Goal: Task Accomplishment & Management: Complete application form

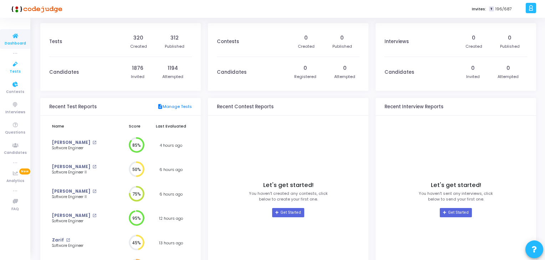
click at [15, 58] on link "Tests" at bounding box center [15, 67] width 30 height 20
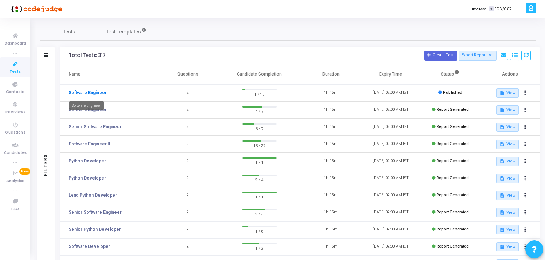
click at [96, 92] on link "Software Engineer" at bounding box center [87, 92] width 38 height 6
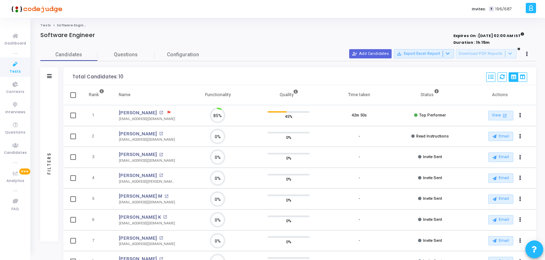
scroll to position [15, 18]
click at [2, 64] on link "Tests" at bounding box center [15, 67] width 30 height 20
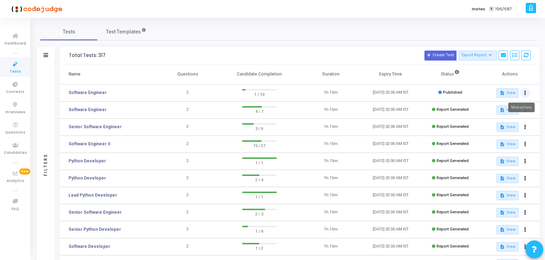
click at [527, 91] on button at bounding box center [525, 93] width 10 height 10
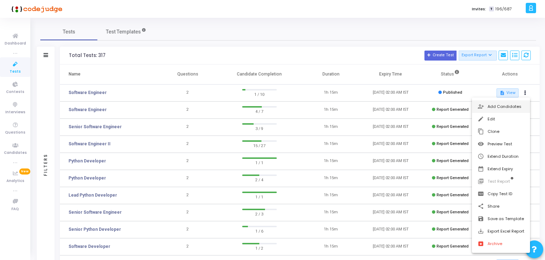
click at [513, 106] on button "person_add_alt Add Candidates" at bounding box center [501, 107] width 58 height 12
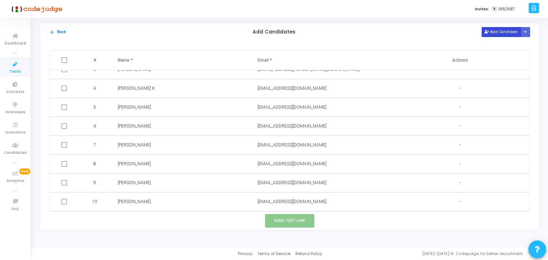
click at [510, 30] on button "Add Candidate" at bounding box center [500, 32] width 39 height 10
click at [179, 198] on input "text" at bounding box center [161, 202] width 87 height 12
click at [305, 205] on input "text" at bounding box center [300, 202] width 87 height 12
paste input "[EMAIL_ADDRESS][DOMAIN_NAME]"
type input "[EMAIL_ADDRESS][DOMAIN_NAME]"
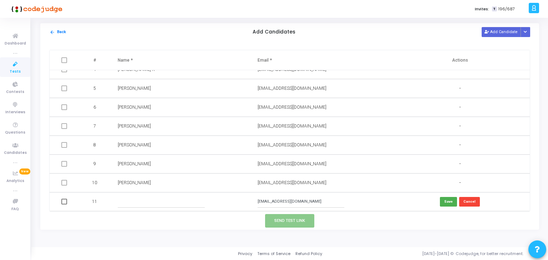
click at [222, 196] on div at bounding box center [180, 202] width 124 height 12
click at [210, 202] on div at bounding box center [180, 202] width 124 height 12
click at [185, 206] on input "text" at bounding box center [161, 202] width 87 height 12
type input "Arun"
click at [444, 197] on button "Save" at bounding box center [448, 202] width 17 height 10
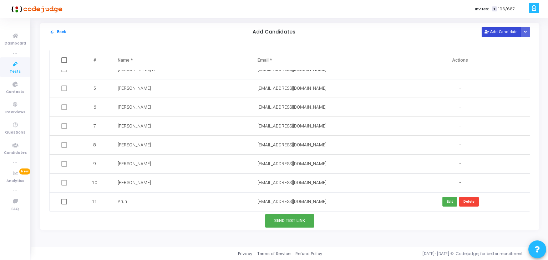
click at [495, 36] on button "Add Candidate" at bounding box center [500, 32] width 39 height 10
click at [164, 200] on input "text" at bounding box center [161, 202] width 87 height 12
click at [296, 206] on input "text" at bounding box center [300, 202] width 87 height 12
paste input "[EMAIL_ADDRESS][DOMAIN_NAME]"
type input "[EMAIL_ADDRESS][DOMAIN_NAME]"
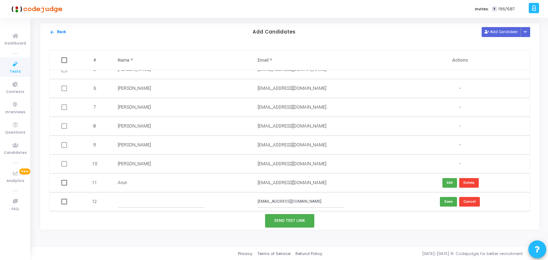
click at [191, 207] on input "text" at bounding box center [161, 202] width 87 height 12
type input "[DATE][PERSON_NAME]"
click at [446, 203] on button "Save" at bounding box center [448, 202] width 17 height 10
click at [499, 33] on button "Add Candidate" at bounding box center [500, 32] width 39 height 10
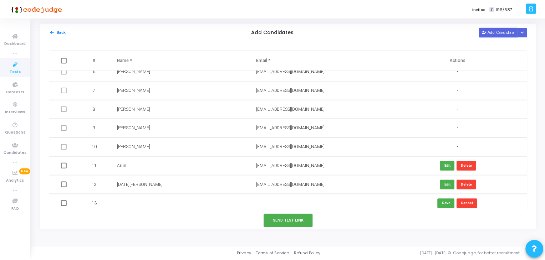
scroll to position [104, 0]
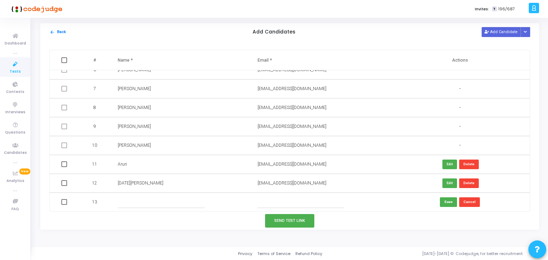
click at [155, 198] on input "text" at bounding box center [161, 202] width 87 height 12
click at [277, 206] on input "text" at bounding box center [300, 202] width 87 height 12
paste input "[EMAIL_ADDRESS][DOMAIN_NAME] - SDE III"
drag, startPoint x: 301, startPoint y: 203, endPoint x: 324, endPoint y: 203, distance: 22.5
click at [324, 203] on input "[EMAIL_ADDRESS][DOMAIN_NAME] - SDE III" at bounding box center [300, 202] width 87 height 12
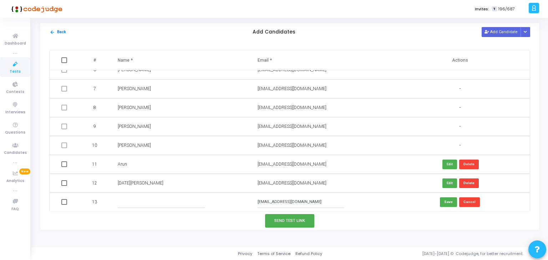
type input "[EMAIL_ADDRESS][DOMAIN_NAME]"
click at [178, 194] on td at bounding box center [181, 202] width 140 height 19
click at [175, 197] on input "text" at bounding box center [161, 202] width 87 height 12
type input "Saxena"
click at [442, 204] on button "Save" at bounding box center [448, 203] width 17 height 10
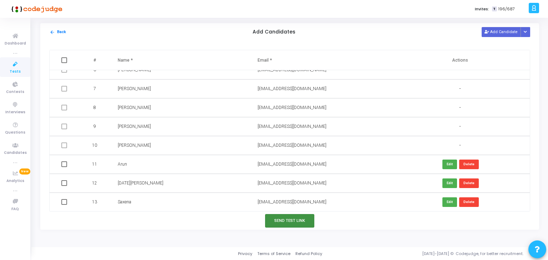
click at [289, 219] on button "Send Test Link" at bounding box center [289, 220] width 49 height 13
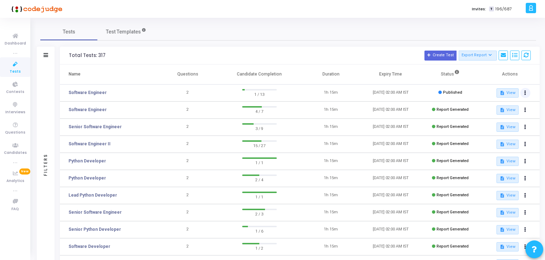
click at [524, 92] on icon at bounding box center [525, 93] width 2 height 4
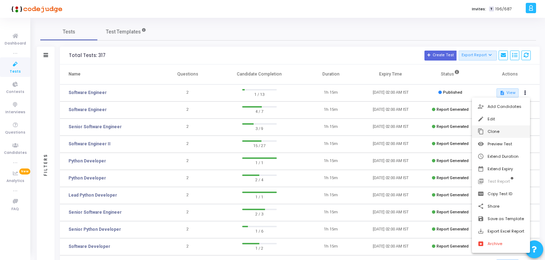
click at [499, 126] on button "content_copy Clone" at bounding box center [501, 132] width 58 height 12
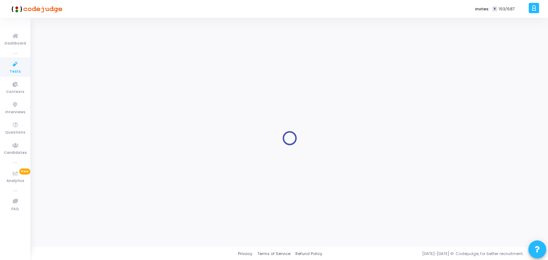
type input "Software Engineer"
radio input "true"
type input "[DATE] 2:00 AM"
type input "1"
type input "15"
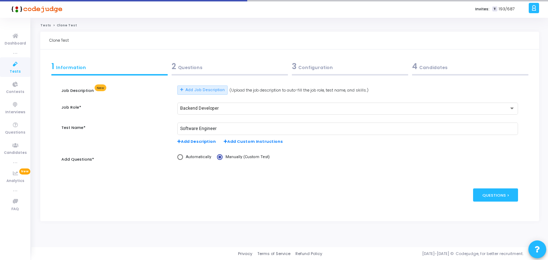
drag, startPoint x: 247, startPoint y: 69, endPoint x: 331, endPoint y: 75, distance: 84.0
click at [247, 69] on div "2 Questions" at bounding box center [230, 67] width 116 height 12
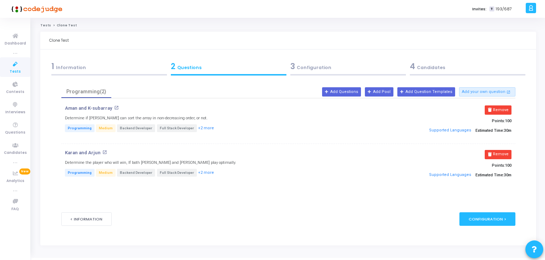
click at [347, 72] on div "3 Configuration" at bounding box center [347, 67] width 119 height 19
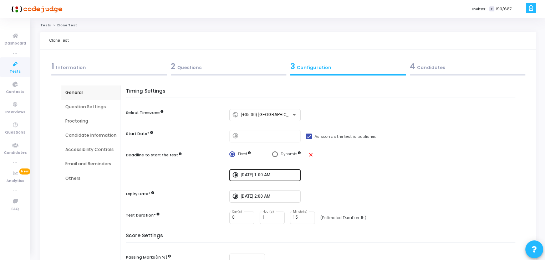
click at [281, 171] on div "[DATE] 1:00 AM" at bounding box center [269, 174] width 57 height 13
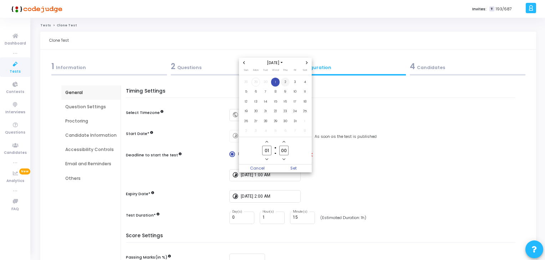
click at [288, 86] on td "2" at bounding box center [285, 82] width 10 height 10
click at [299, 169] on span "Set" at bounding box center [293, 169] width 36 height 8
type input "[DATE] 1:00 AM"
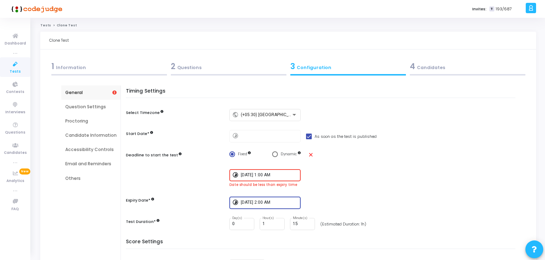
click at [282, 201] on input "[DATE] 2:00 AM" at bounding box center [269, 202] width 57 height 5
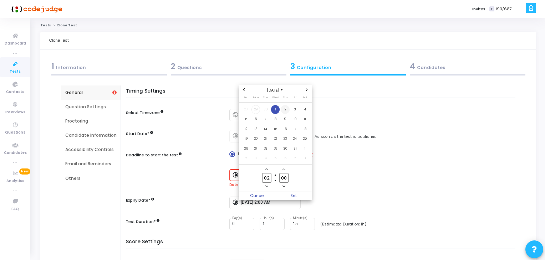
click at [285, 108] on span "2" at bounding box center [285, 109] width 9 height 9
click at [293, 198] on span "Set" at bounding box center [293, 196] width 36 height 8
type input "[DATE] 2:00 AM"
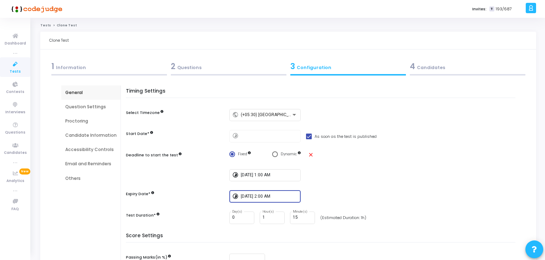
click at [436, 72] on div "4 Candidates" at bounding box center [467, 67] width 119 height 19
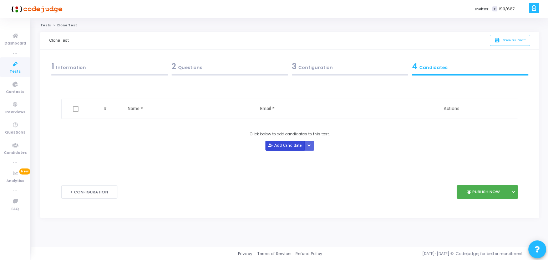
click at [283, 146] on button "Add Candidate" at bounding box center [284, 146] width 39 height 10
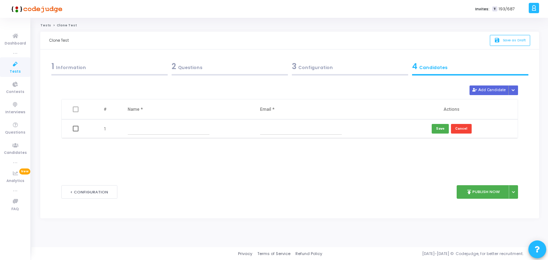
click at [179, 128] on input "text" at bounding box center [169, 129] width 82 height 12
paste input "[PERSON_NAME]"
type input "[PERSON_NAME]"
drag, startPoint x: 294, startPoint y: 125, endPoint x: 301, endPoint y: 123, distance: 7.0
click at [294, 125] on input "text" at bounding box center [301, 129] width 82 height 12
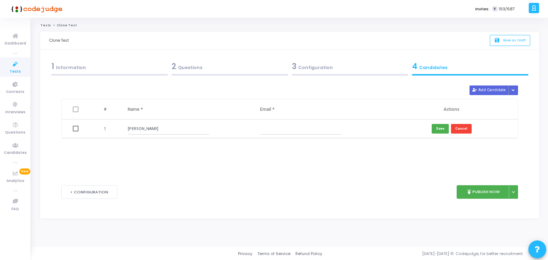
paste input "[EMAIL_ADDRESS][DOMAIN_NAME]"
type input "[EMAIL_ADDRESS][DOMAIN_NAME]"
click at [432, 129] on td "Save Cancel" at bounding box center [451, 128] width 132 height 19
click at [441, 128] on button "Save" at bounding box center [439, 129] width 17 height 10
click at [497, 91] on button "Add Candidate" at bounding box center [488, 91] width 39 height 10
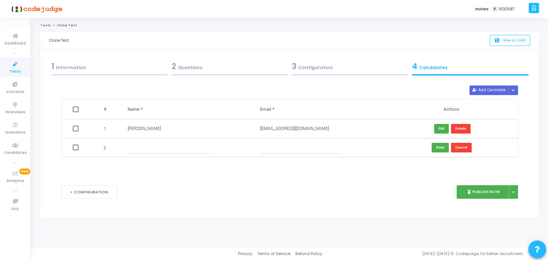
click at [195, 147] on input "text" at bounding box center [169, 148] width 82 height 12
paste input "[PERSON_NAME]"
type input "[PERSON_NAME]"
click at [301, 149] on input "text" at bounding box center [301, 148] width 82 height 12
paste input "[EMAIL_ADDRESS][PERSON_NAME][DOMAIN_NAME]"
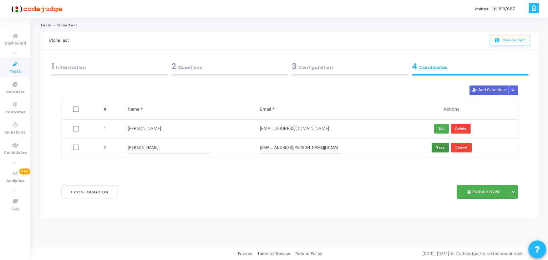
type input "[EMAIL_ADDRESS][PERSON_NAME][DOMAIN_NAME]"
click at [440, 152] on button "Save" at bounding box center [439, 148] width 17 height 10
click at [497, 88] on button "Add Candidate" at bounding box center [488, 91] width 39 height 10
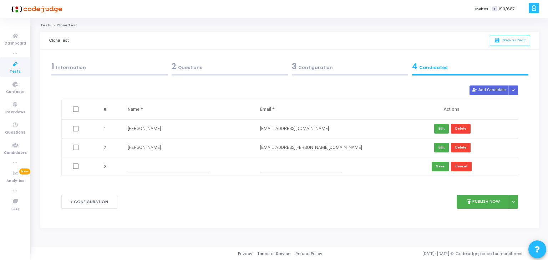
click at [187, 170] on input "text" at bounding box center [169, 167] width 82 height 12
paste input "Divya S"
type input "Divya S"
click at [317, 166] on input "text" at bounding box center [301, 167] width 82 height 12
paste input "[EMAIL_ADDRESS][DOMAIN_NAME]"
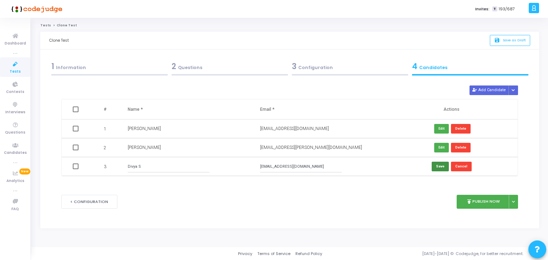
type input "[EMAIL_ADDRESS][DOMAIN_NAME]"
click at [435, 168] on button "Save" at bounding box center [439, 167] width 17 height 10
click at [496, 92] on button "Add Candidate" at bounding box center [488, 91] width 39 height 10
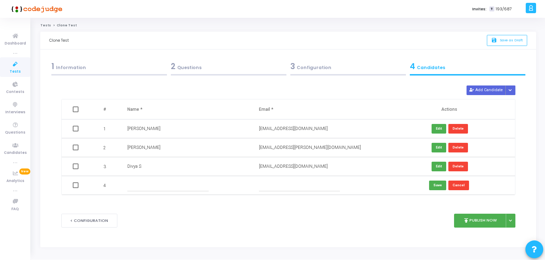
click at [202, 183] on input "text" at bounding box center [167, 186] width 81 height 12
paste input "[PERSON_NAME]"
type input "[PERSON_NAME]"
drag, startPoint x: 285, startPoint y: 183, endPoint x: 256, endPoint y: 112, distance: 76.0
click at [285, 183] on input "text" at bounding box center [299, 186] width 81 height 12
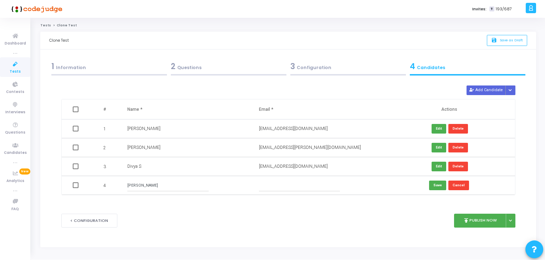
paste input "[EMAIL_ADDRESS][DOMAIN_NAME]"
type input "[EMAIL_ADDRESS][DOMAIN_NAME]"
click at [438, 189] on button "Save" at bounding box center [437, 186] width 17 height 10
click at [488, 89] on button "Add Candidate" at bounding box center [485, 91] width 39 height 10
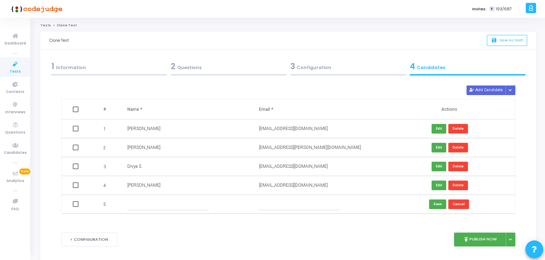
click at [181, 199] on input "text" at bounding box center [167, 205] width 81 height 12
paste input "[PERSON_NAME]"
type input "[PERSON_NAME]"
click at [284, 203] on input "text" at bounding box center [299, 205] width 81 height 12
paste input "[EMAIL_ADDRESS][DOMAIN_NAME]"
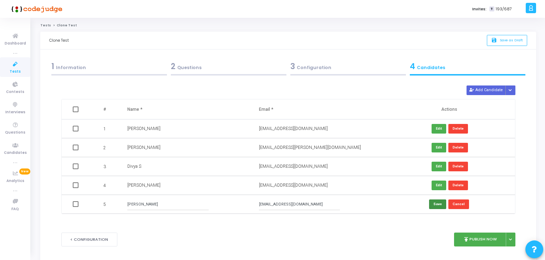
type input "[EMAIL_ADDRESS][DOMAIN_NAME]"
click at [438, 204] on button "Save" at bounding box center [437, 205] width 17 height 10
click at [490, 93] on button "Add Candidate" at bounding box center [485, 91] width 39 height 10
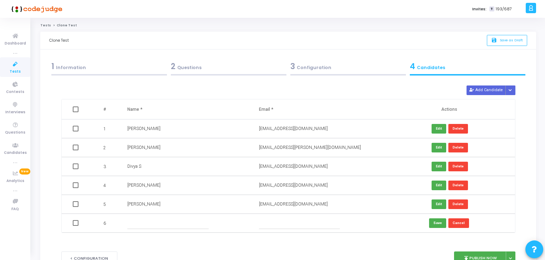
click at [185, 225] on input "text" at bounding box center [167, 224] width 81 height 12
paste input "Nakshatra [PERSON_NAME]"
type input "Nakshatra [PERSON_NAME]"
click at [297, 219] on input "text" at bounding box center [299, 224] width 81 height 12
paste input "[EMAIL_ADDRESS][DOMAIN_NAME]"
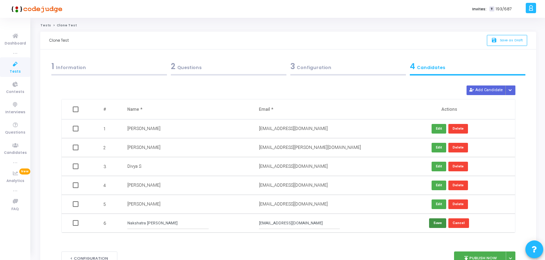
type input "[EMAIL_ADDRESS][DOMAIN_NAME]"
click at [435, 225] on button "Save" at bounding box center [437, 224] width 17 height 10
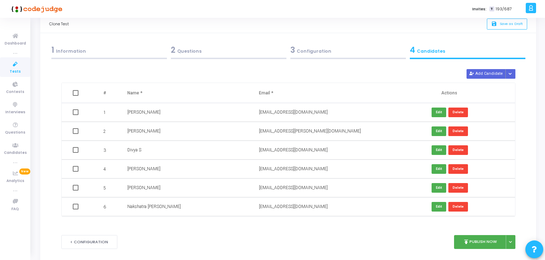
scroll to position [36, 0]
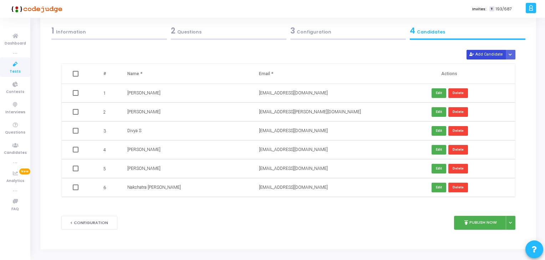
click at [485, 55] on button "Add Candidate" at bounding box center [485, 55] width 39 height 10
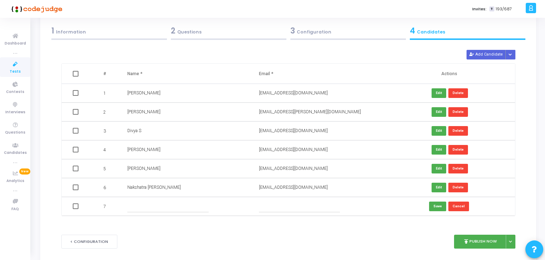
click at [184, 207] on input "text" at bounding box center [167, 207] width 81 height 12
paste input "VasuJain"
type input "VasuJain"
click at [313, 200] on td at bounding box center [318, 206] width 132 height 19
click at [315, 204] on input "text" at bounding box center [299, 207] width 81 height 12
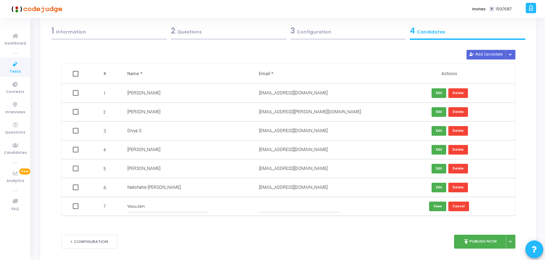
paste input "[PERSON_NAME][EMAIL_ADDRESS][DOMAIN_NAME]"
type input "[PERSON_NAME][EMAIL_ADDRESS][DOMAIN_NAME]"
click at [441, 210] on button "Save" at bounding box center [437, 207] width 17 height 10
click at [480, 53] on button "Add Candidate" at bounding box center [485, 55] width 39 height 10
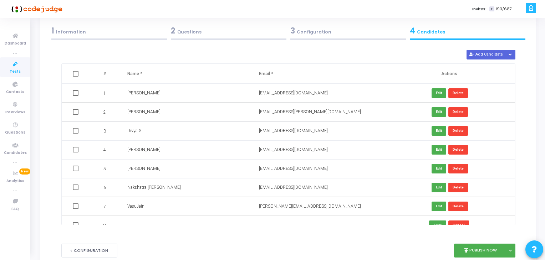
scroll to position [10, 0]
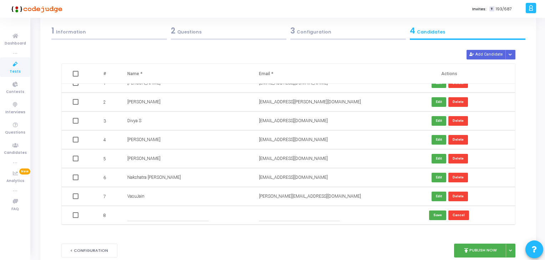
click at [188, 210] on input "text" at bounding box center [167, 216] width 81 height 12
paste input "[PERSON_NAME]"
type input "[PERSON_NAME]"
click at [292, 204] on td "[PERSON_NAME][EMAIL_ADDRESS][DOMAIN_NAME]" at bounding box center [318, 196] width 132 height 19
click at [300, 220] on input "text" at bounding box center [299, 216] width 81 height 12
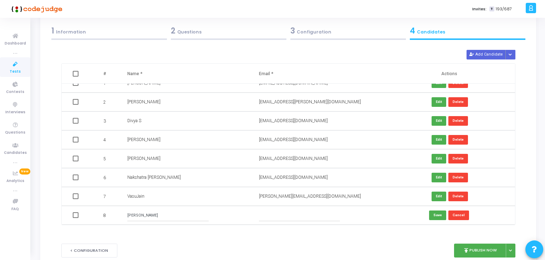
paste input "[EMAIL_ADDRESS][DOMAIN_NAME]"
type input "[EMAIL_ADDRESS][DOMAIN_NAME]"
click at [444, 219] on button "Save" at bounding box center [437, 216] width 17 height 10
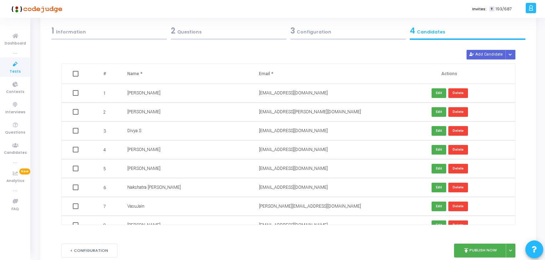
scroll to position [0, 0]
click at [242, 30] on div "2 Questions" at bounding box center [229, 31] width 116 height 12
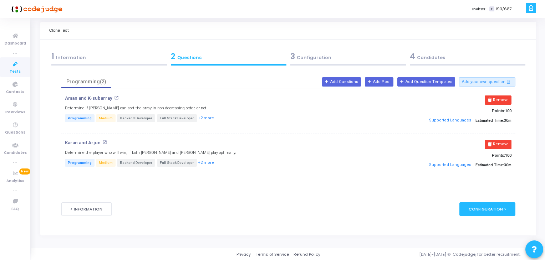
click at [303, 32] on div "Clone Test" at bounding box center [288, 31] width 496 height 18
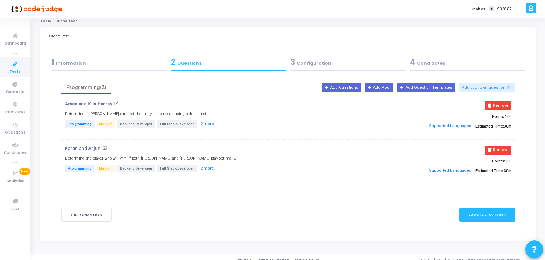
drag, startPoint x: 306, startPoint y: 52, endPoint x: 308, endPoint y: 60, distance: 7.7
click at [306, 52] on kt-portlet-body "1 Information 2 Questions 3 Configuration 4 Candidates Job Description New Add …" at bounding box center [288, 143] width 496 height 196
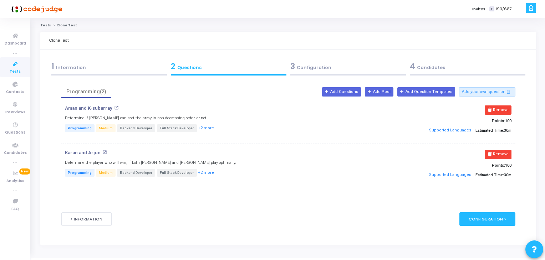
click at [312, 69] on div "3 Configuration" at bounding box center [348, 67] width 116 height 12
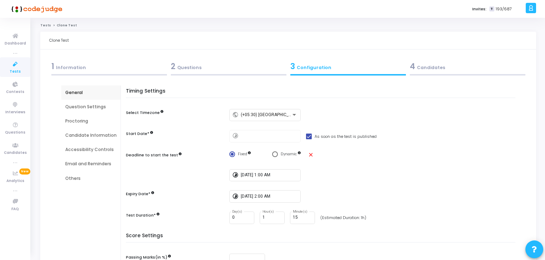
click at [85, 106] on div "Question Settings" at bounding box center [90, 107] width 51 height 6
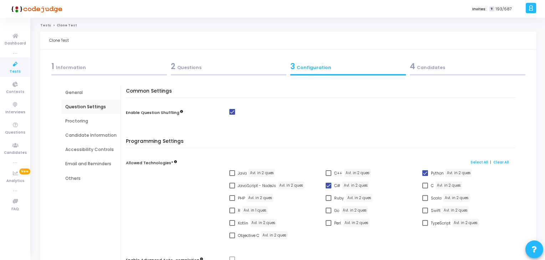
click at [451, 62] on div "4 Candidates" at bounding box center [468, 67] width 116 height 12
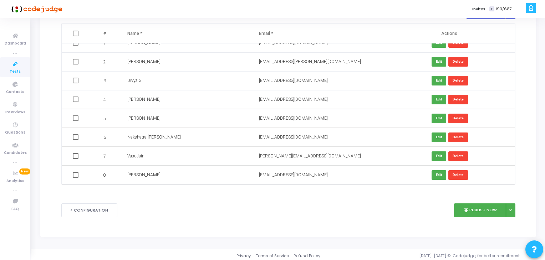
scroll to position [78, 0]
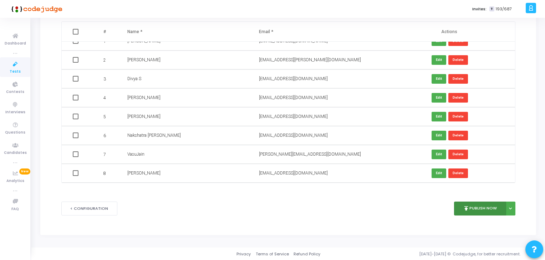
click at [478, 213] on button "publish Publish Now" at bounding box center [480, 209] width 52 height 14
click at [489, 208] on button "publish Publish Now" at bounding box center [480, 209] width 52 height 14
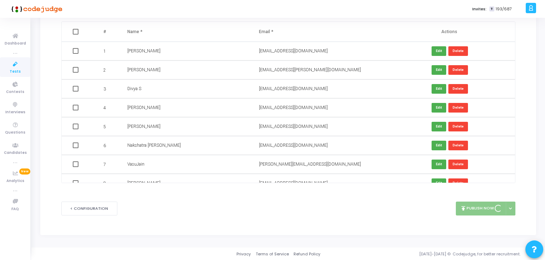
scroll to position [77, 0]
